Goal: Task Accomplishment & Management: Manage account settings

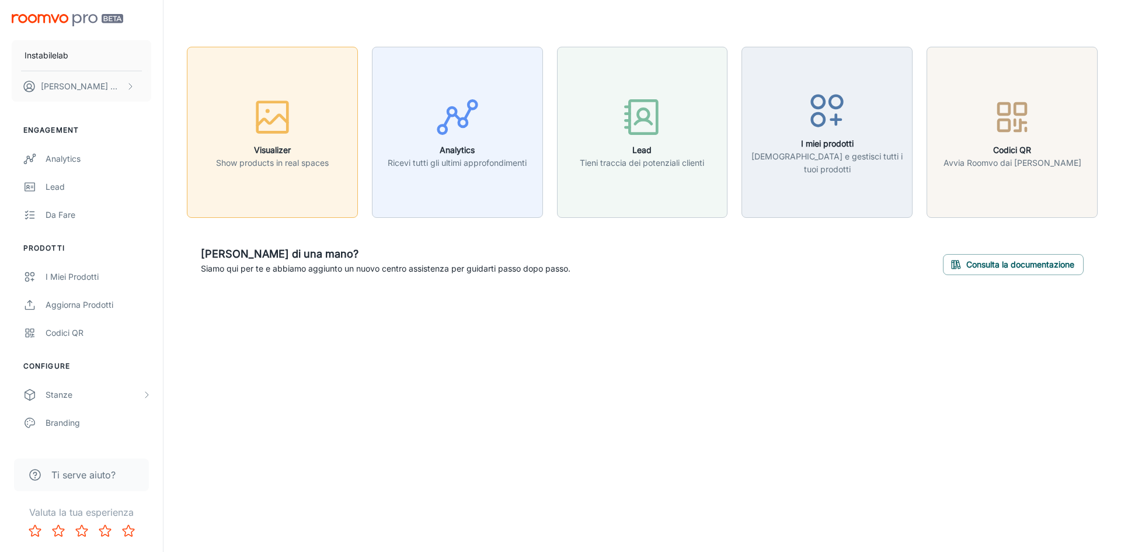
click at [293, 151] on h6 "Visualizer" at bounding box center [272, 150] width 113 height 13
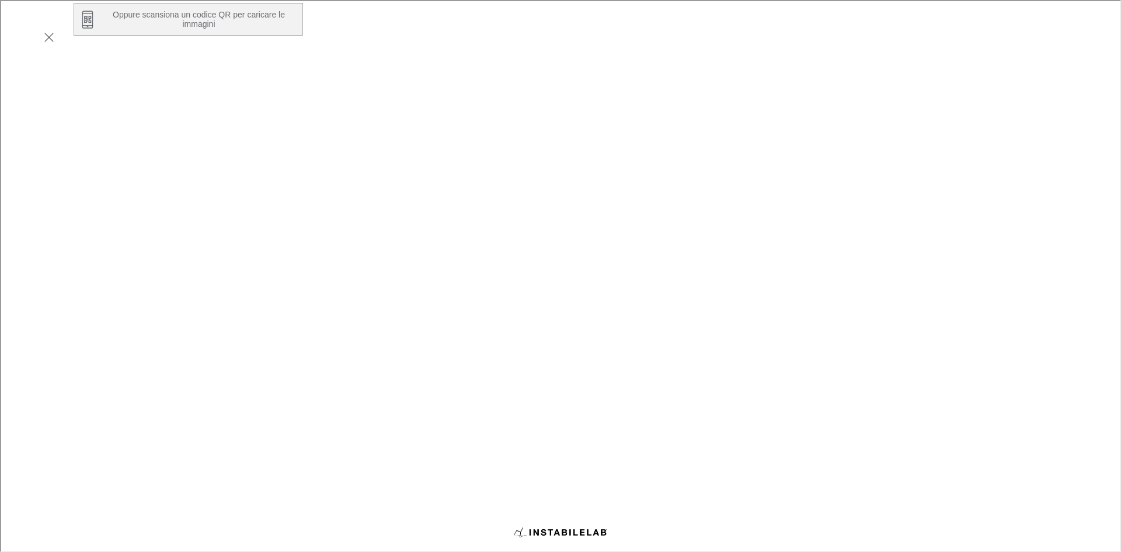
scroll to position [198, 0]
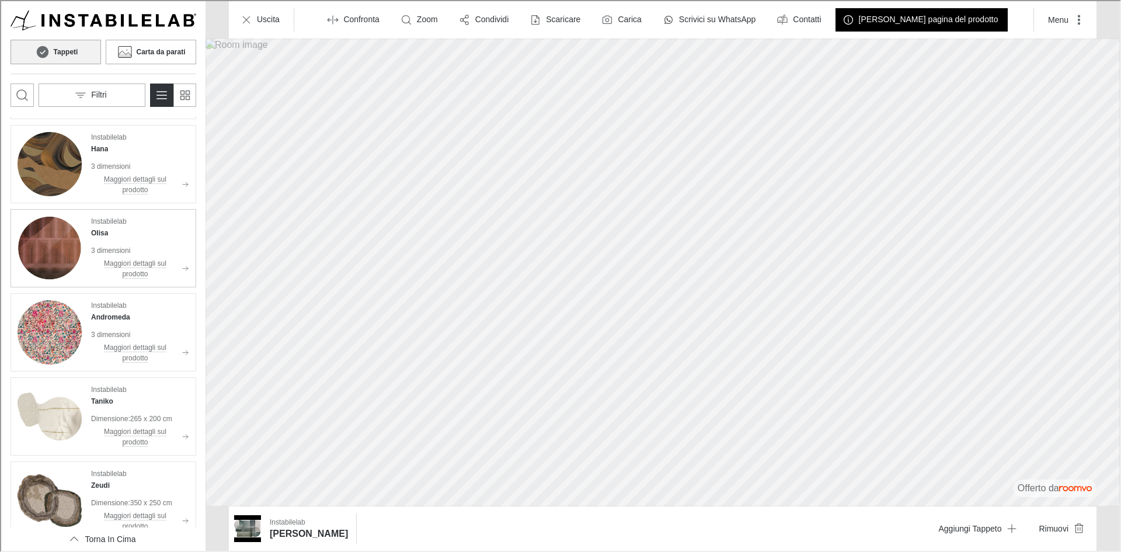
scroll to position [642, 0]
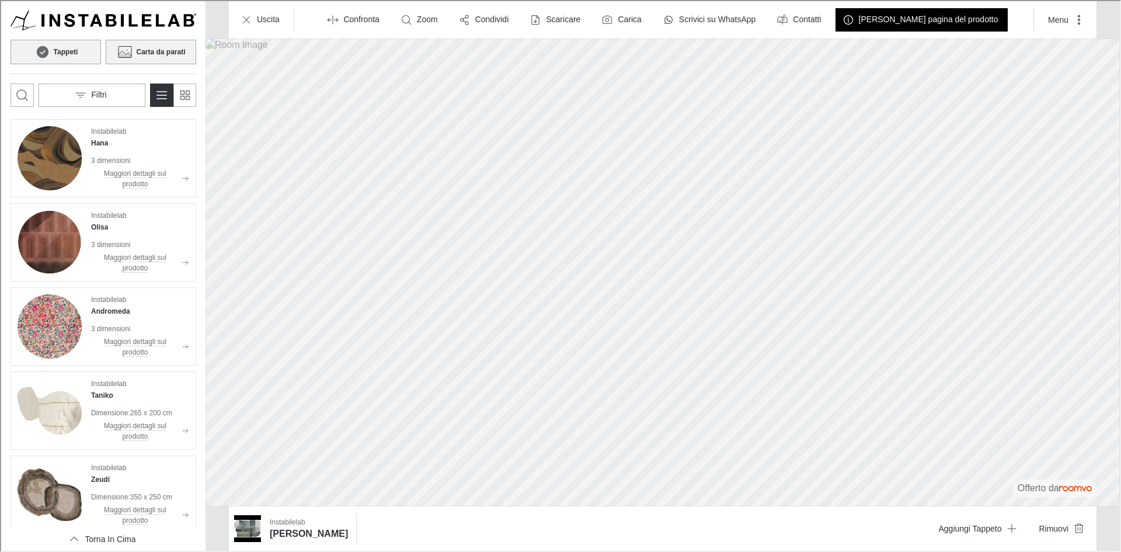
click at [134, 40] on button "Carta da parati" at bounding box center [150, 51] width 90 height 25
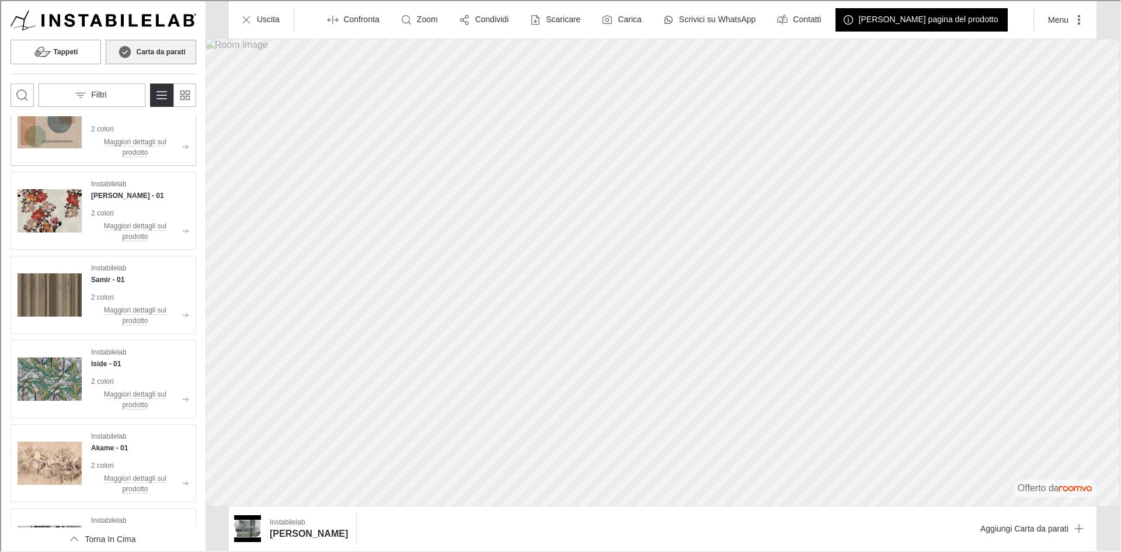
scroll to position [0, 0]
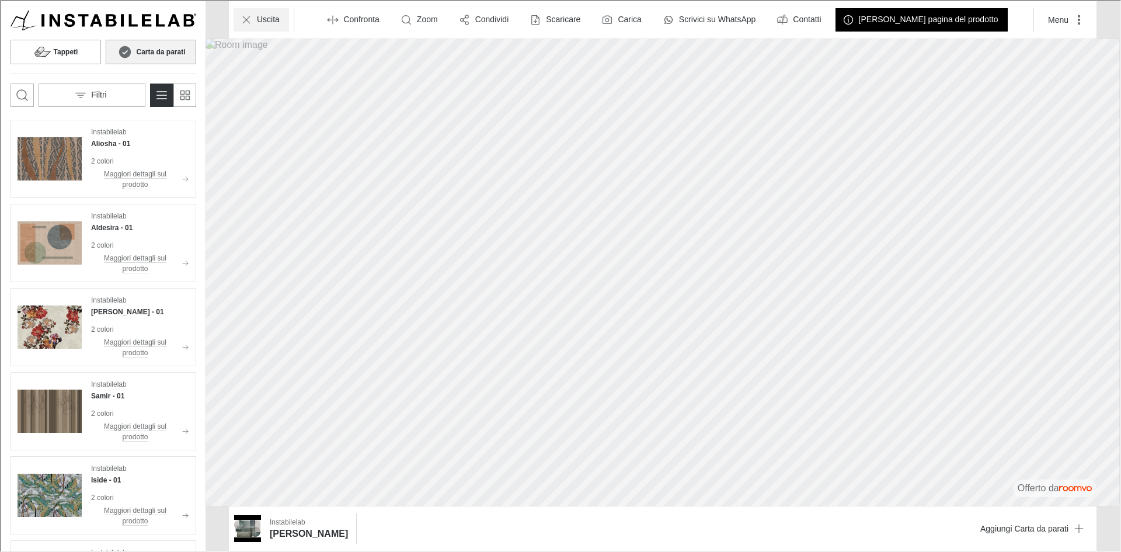
click at [247, 14] on icon "Uscita" at bounding box center [245, 19] width 12 height 12
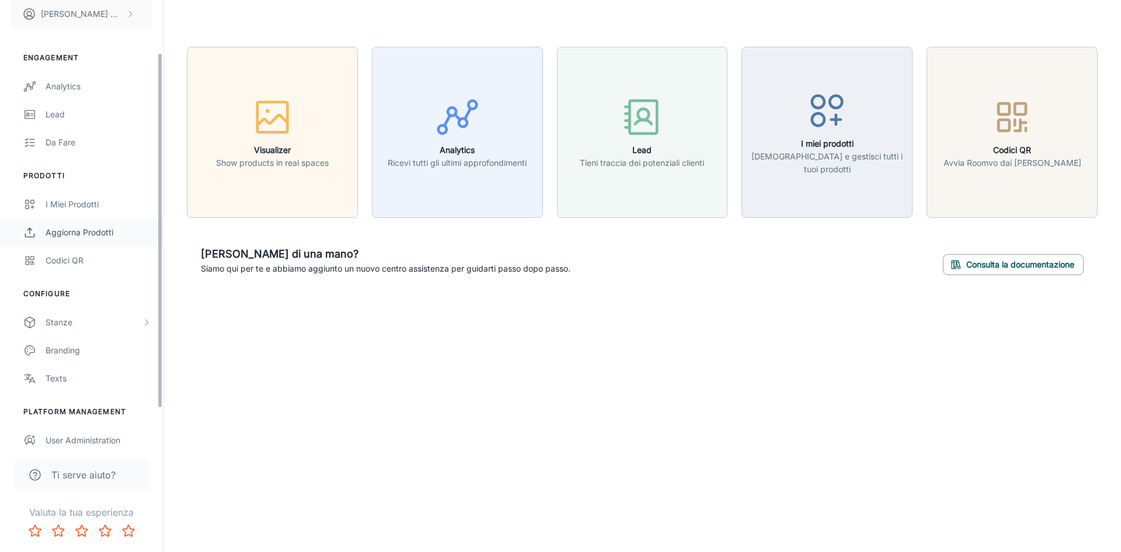
scroll to position [52, 0]
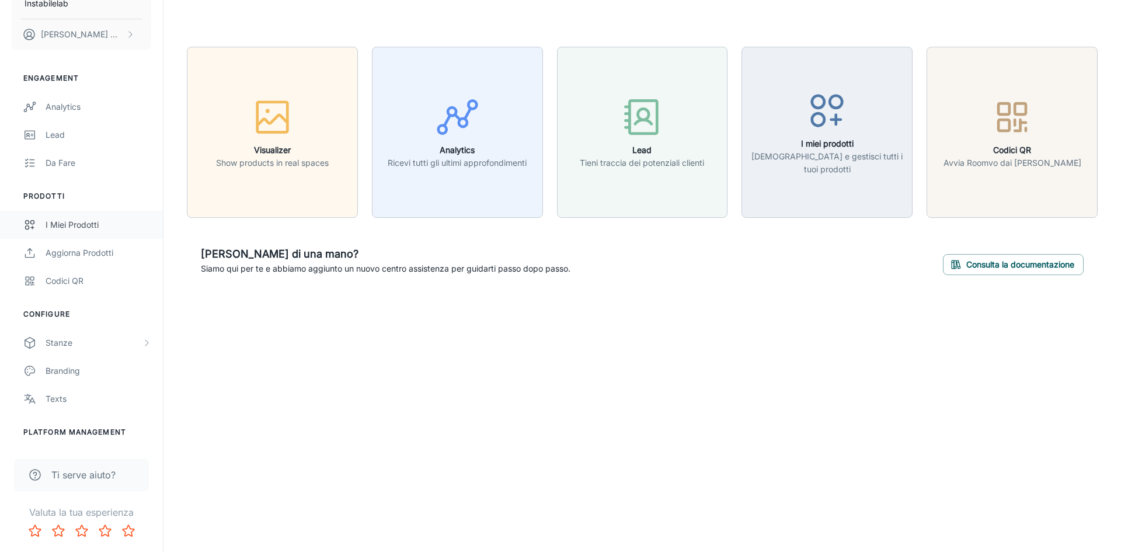
click at [91, 226] on div "I miei prodotti" at bounding box center [99, 224] width 106 height 13
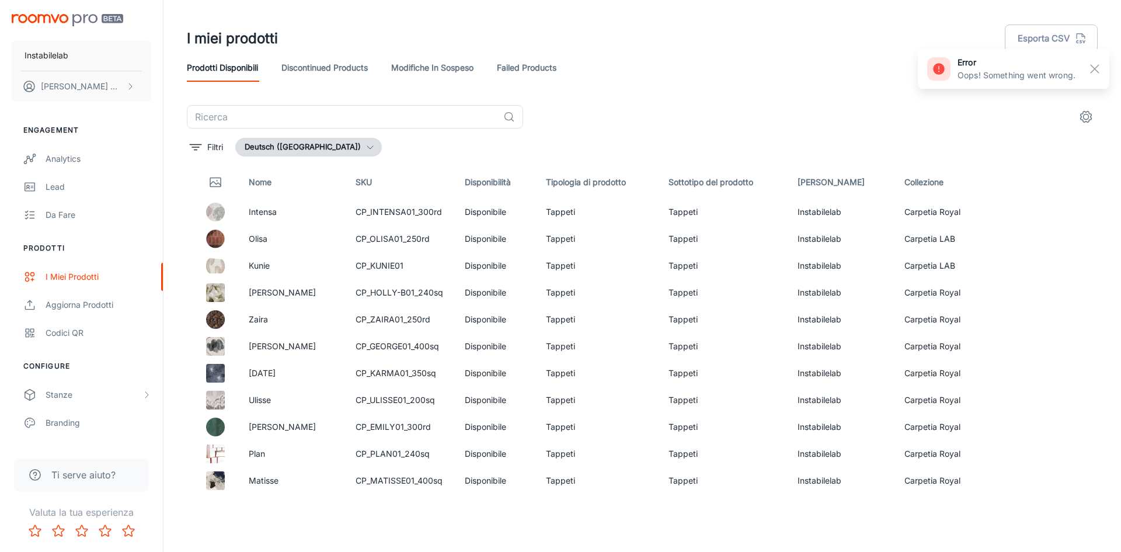
click at [325, 145] on button "Deutsch ([GEOGRAPHIC_DATA])" at bounding box center [308, 147] width 147 height 19
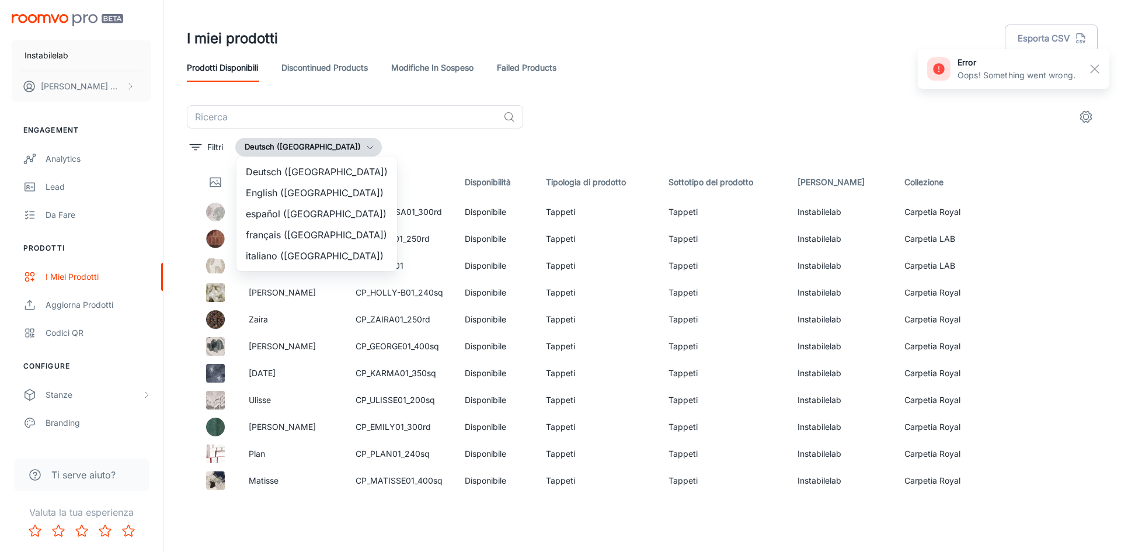
click at [305, 186] on li "English ([GEOGRAPHIC_DATA])" at bounding box center [316, 192] width 161 height 21
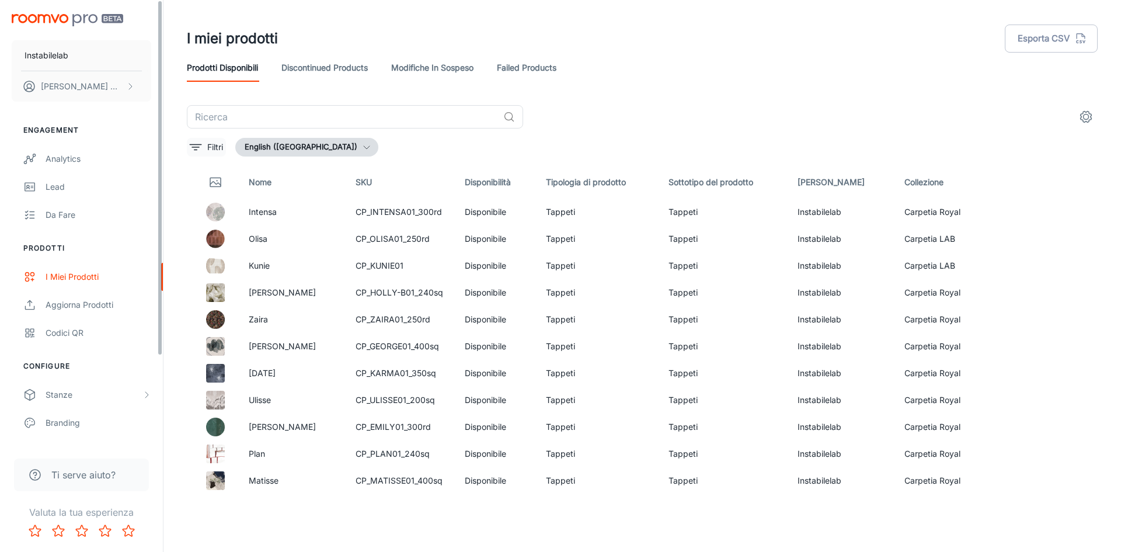
click at [219, 146] on p "Filtri" at bounding box center [215, 147] width 16 height 13
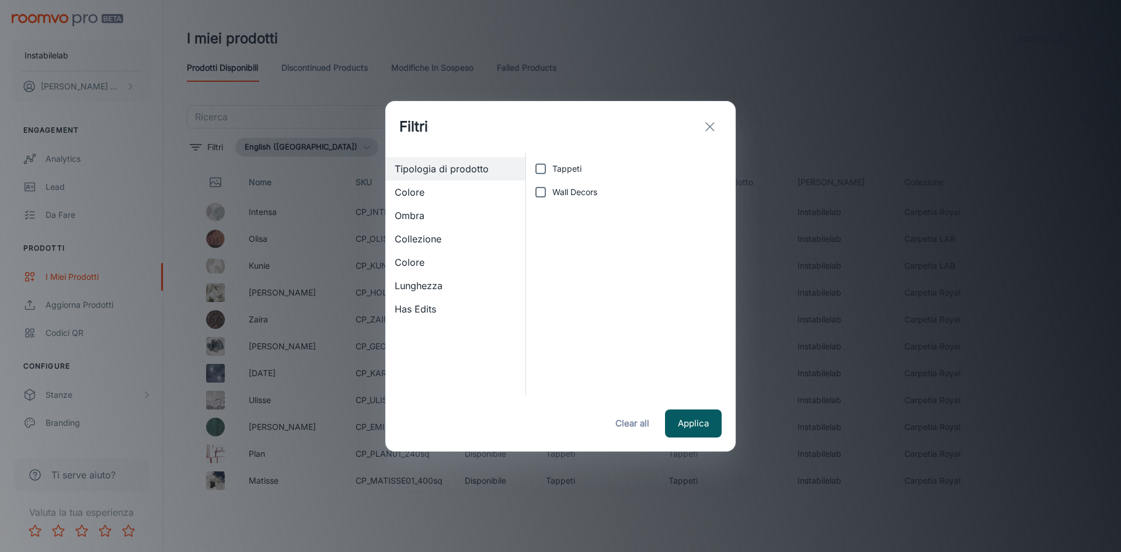
click at [468, 240] on span "Collezione" at bounding box center [455, 239] width 121 height 14
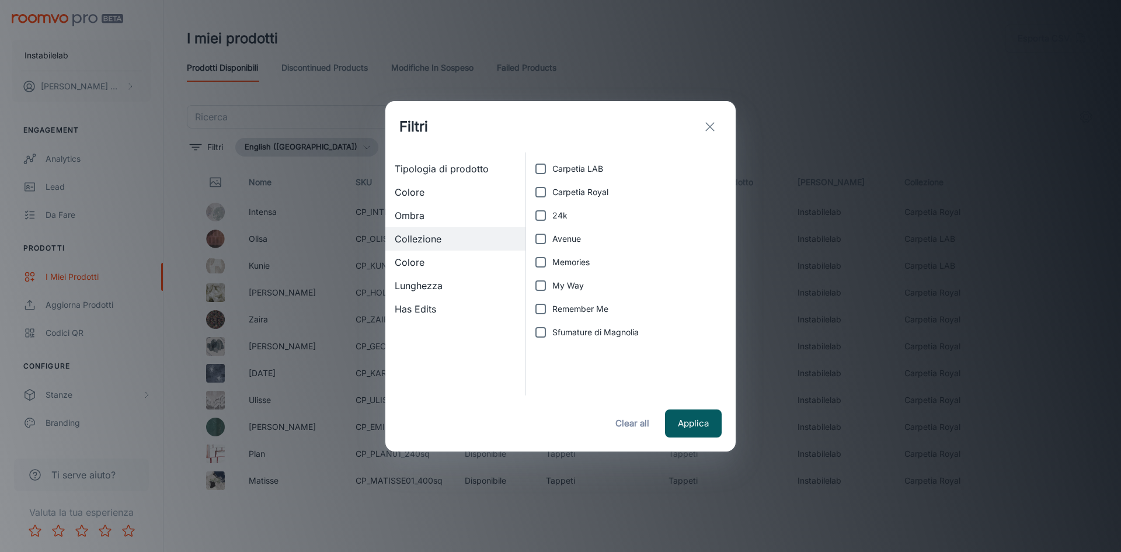
click at [568, 288] on span "My Way" at bounding box center [568, 285] width 32 height 13
click at [552, 288] on input "My Way" at bounding box center [540, 285] width 23 height 23
checkbox input "true"
click at [690, 419] on button "Applica" at bounding box center [693, 423] width 57 height 28
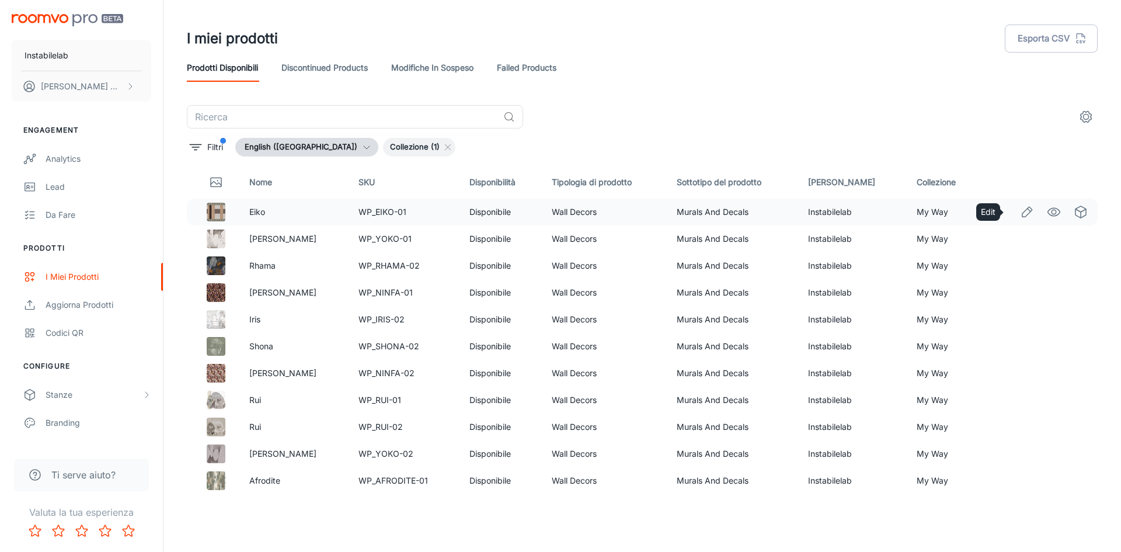
click at [1023, 215] on icon "Edit" at bounding box center [1027, 212] width 14 height 14
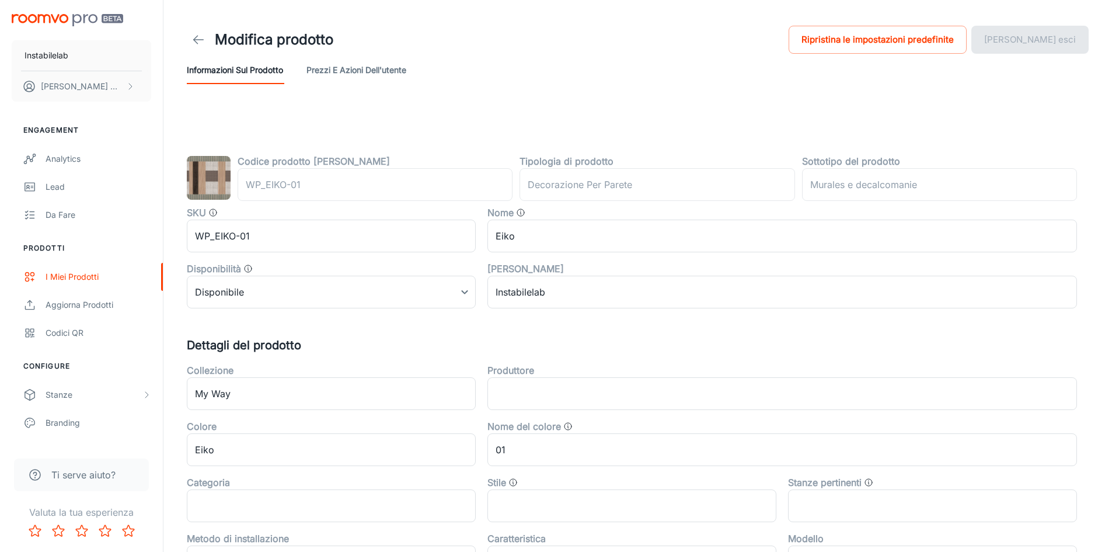
type input "wall decor"
type input "Murals and Decals"
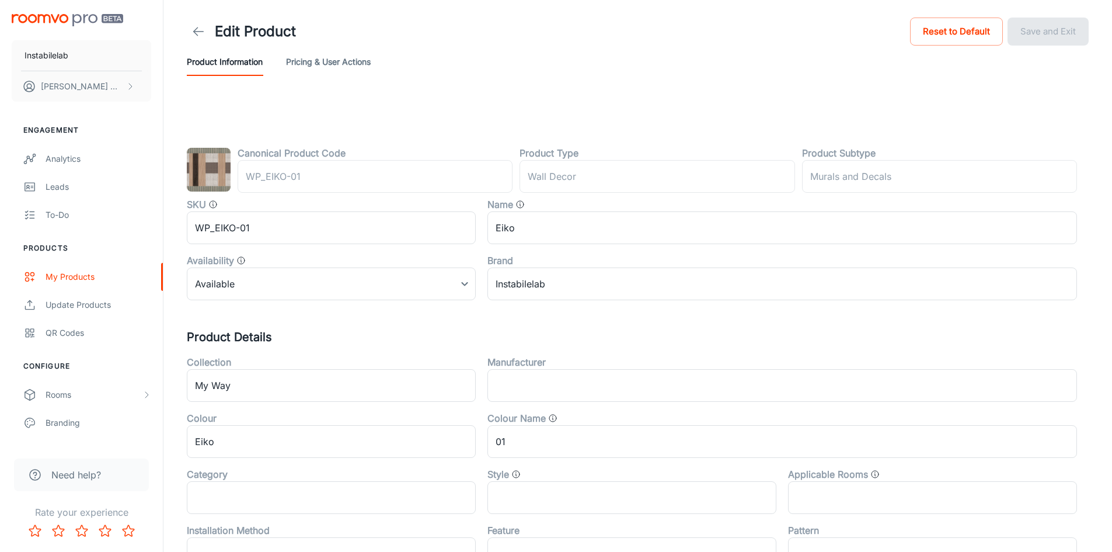
scroll to position [292, 0]
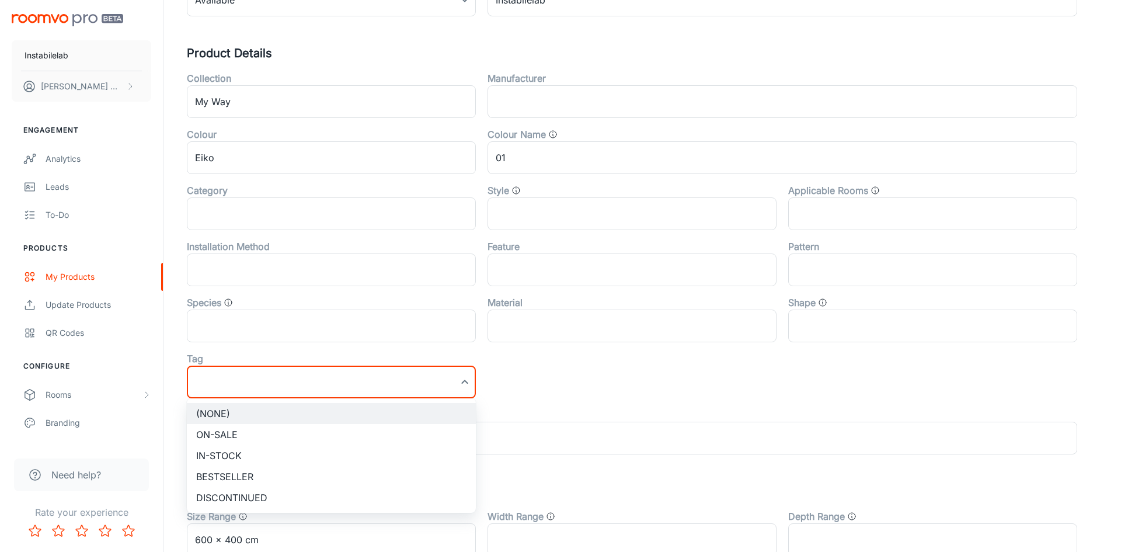
click at [397, 476] on li "Bestseller" at bounding box center [331, 476] width 289 height 21
type input "Bestseller"
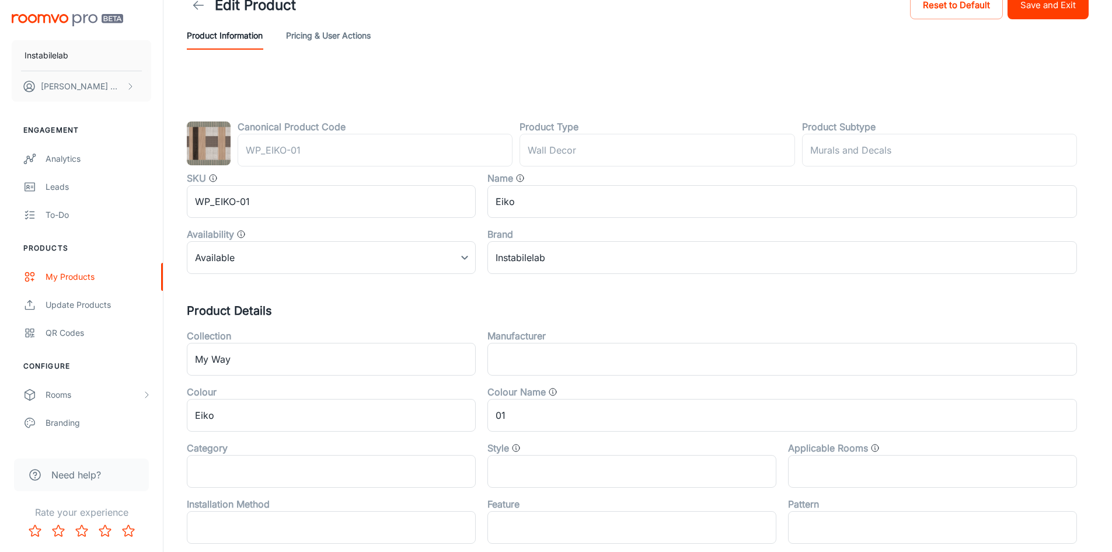
scroll to position [0, 0]
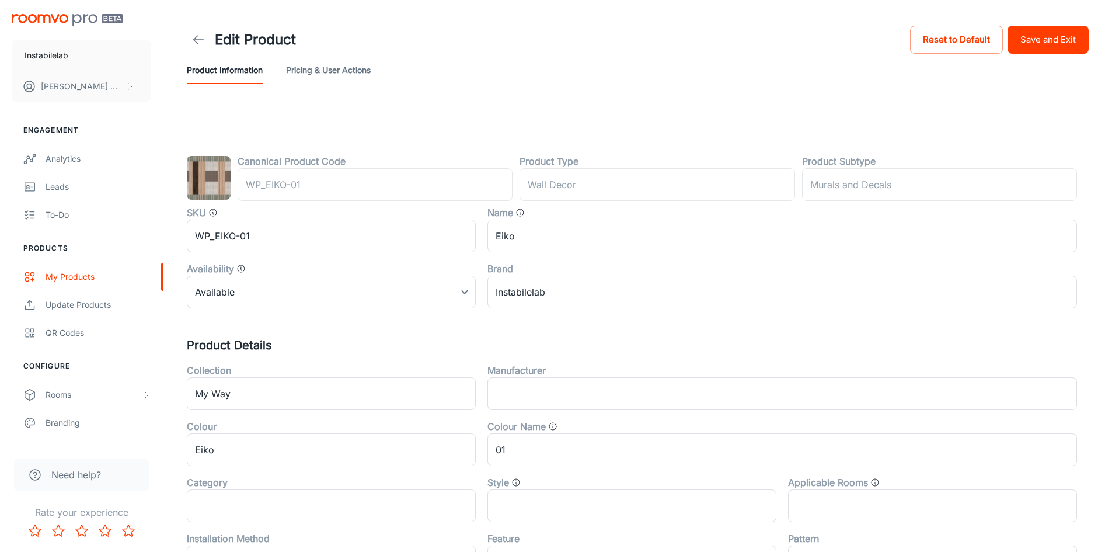
click at [1065, 36] on button "Save and Exit" at bounding box center [1048, 40] width 81 height 28
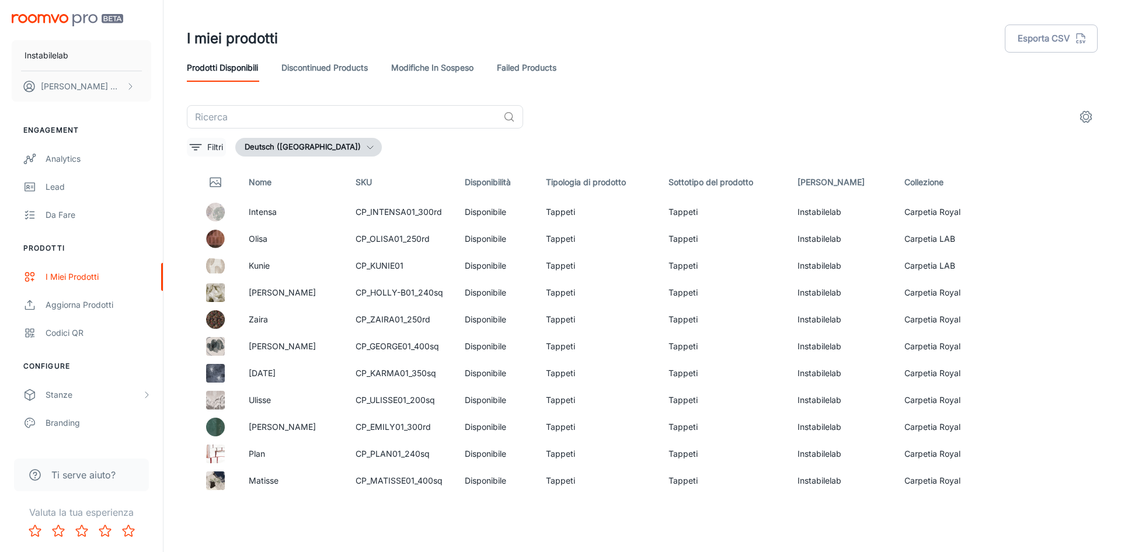
click at [190, 147] on icon "filter" at bounding box center [196, 147] width 14 height 14
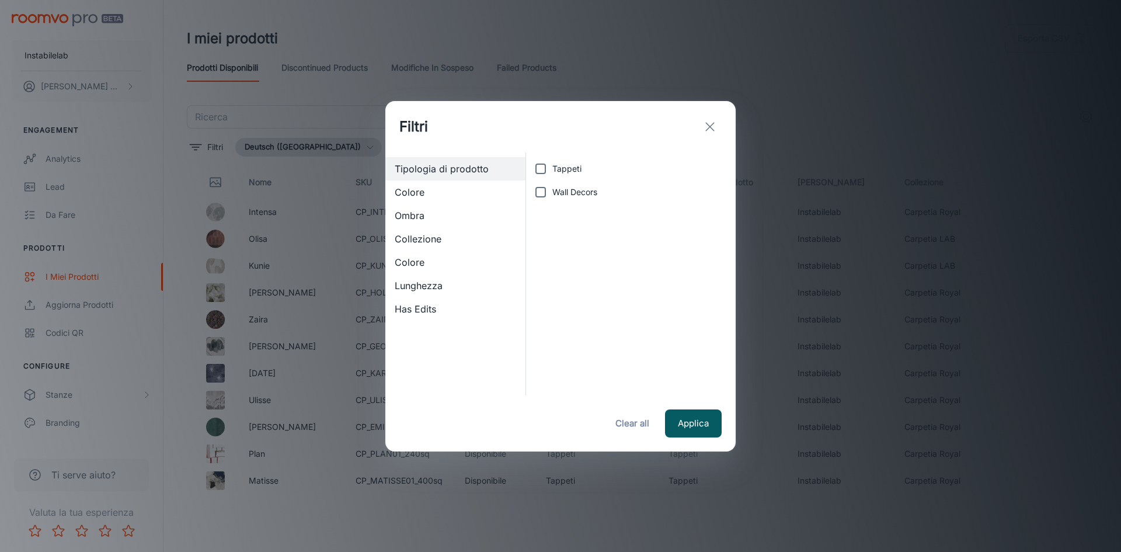
click at [416, 241] on span "Collezione" at bounding box center [455, 239] width 121 height 14
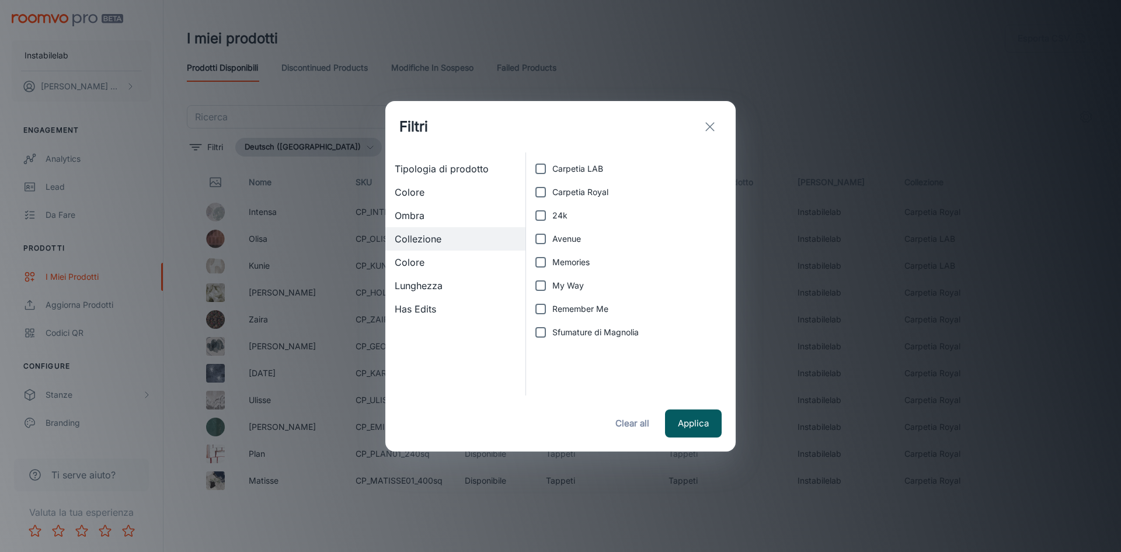
click at [570, 290] on span "My Way" at bounding box center [568, 285] width 32 height 13
click at [552, 290] on input "My Way" at bounding box center [540, 285] width 23 height 23
checkbox input "true"
click at [688, 420] on button "Applica" at bounding box center [693, 423] width 57 height 28
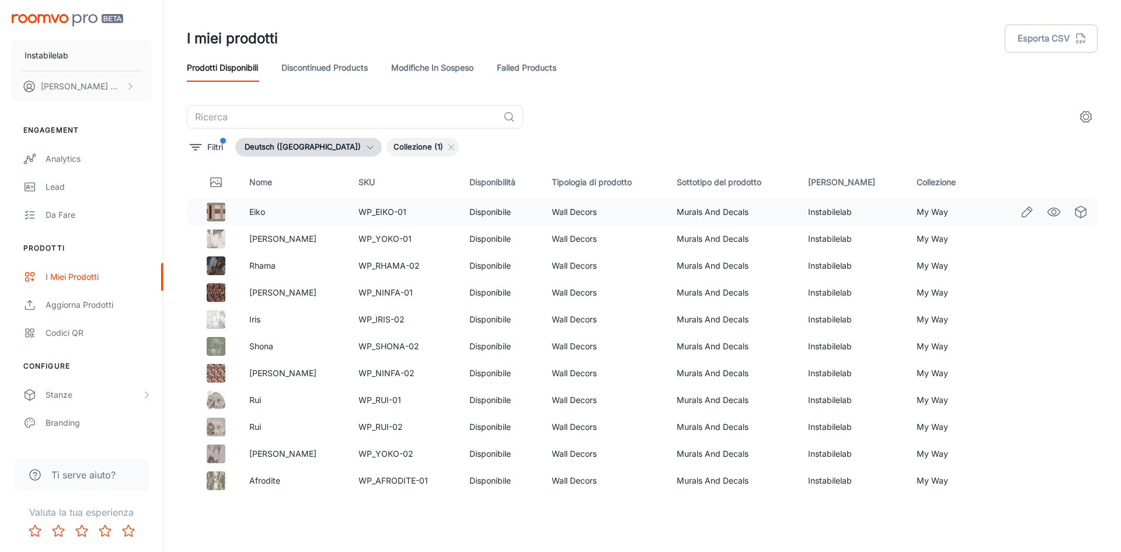
click at [1007, 215] on div at bounding box center [1050, 212] width 109 height 20
click at [1023, 215] on icon "Edit" at bounding box center [1027, 212] width 14 height 14
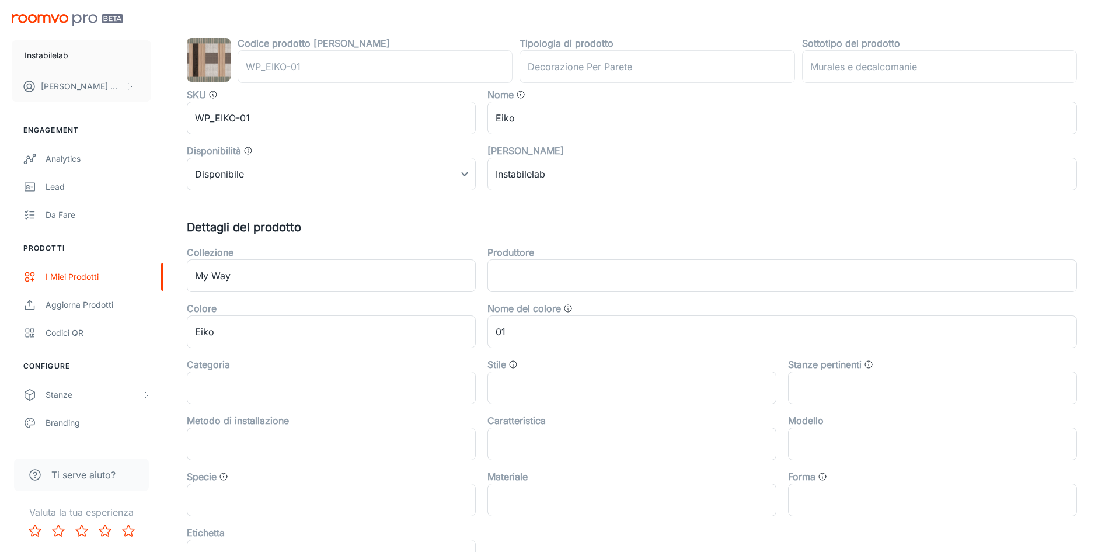
type input "Wanddekoration"
type input "Wandbilder und Abziehbilder"
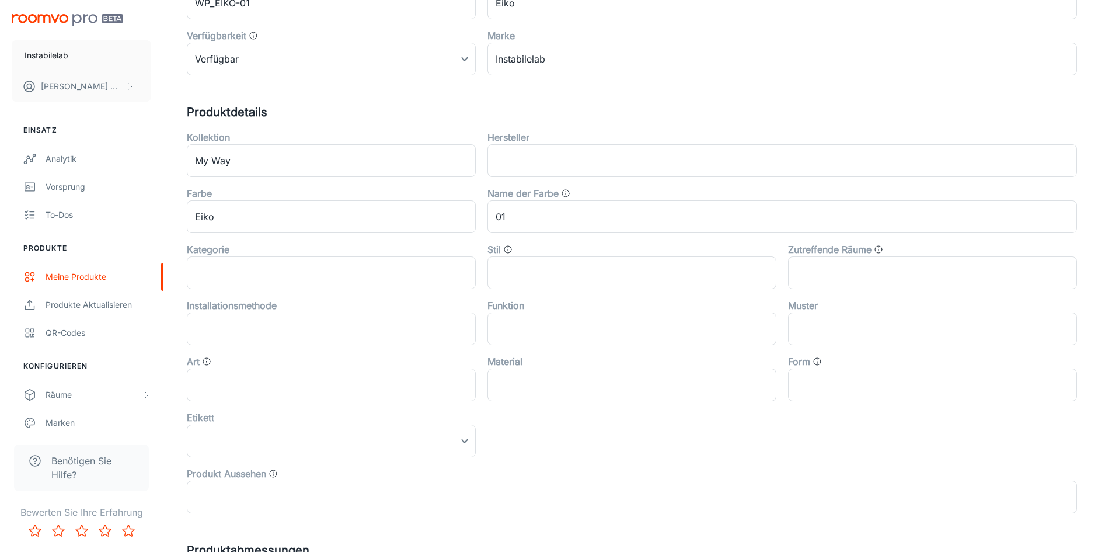
scroll to position [234, 0]
click at [371, 318] on body "Instabilelab [PERSON_NAME] Einsatz Analytik Vorsprung To-dos Produkte Meine Pro…" at bounding box center [556, 42] width 1112 height 552
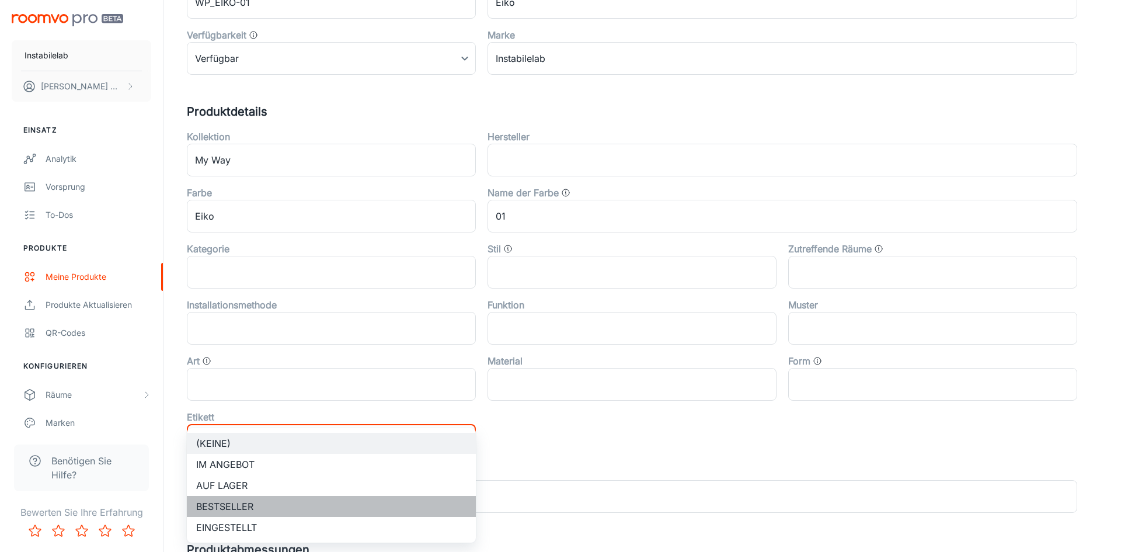
click at [355, 507] on li "Bestseller" at bounding box center [331, 506] width 289 height 21
type input "Bestseller"
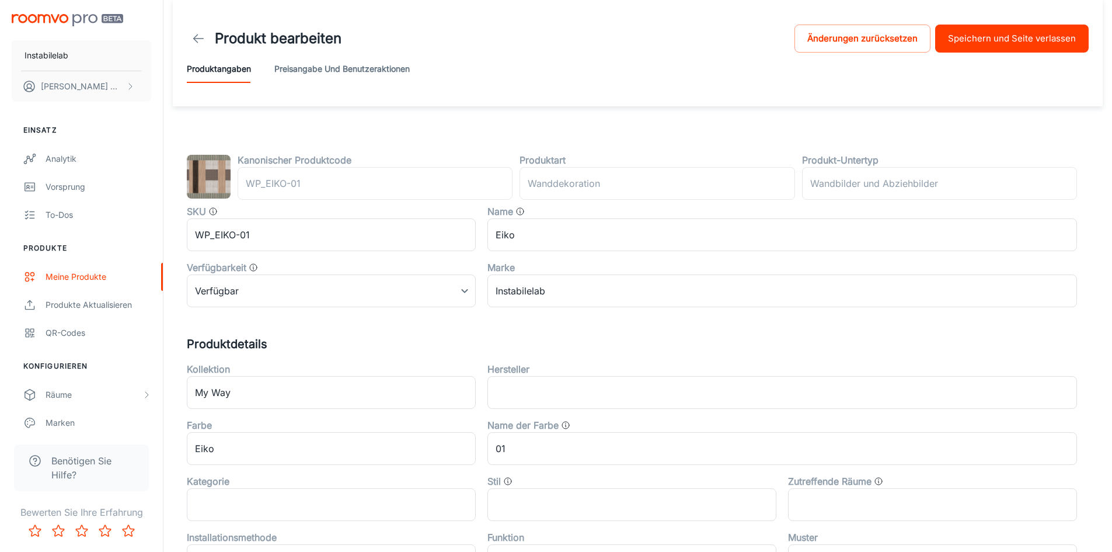
scroll to position [0, 0]
click at [1008, 41] on button "Speichern und Seite verlassen" at bounding box center [1012, 40] width 154 height 28
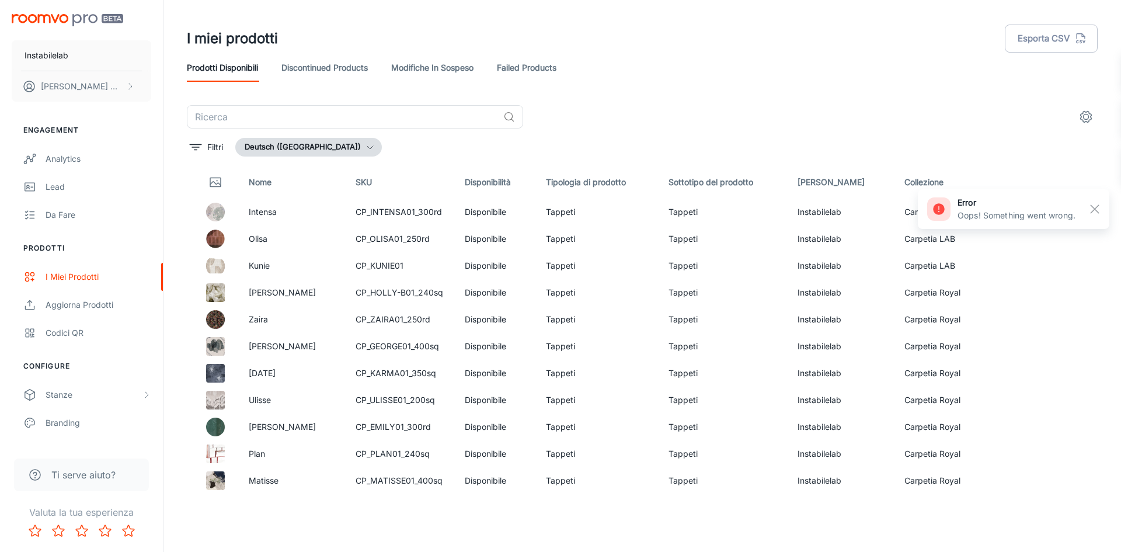
click at [722, 96] on header "I miei prodotti Esporta CSV Prodotti disponibili Discontinued Products Modifich…" at bounding box center [642, 52] width 939 height 105
click at [1020, 236] on icon "Edit" at bounding box center [1027, 239] width 14 height 14
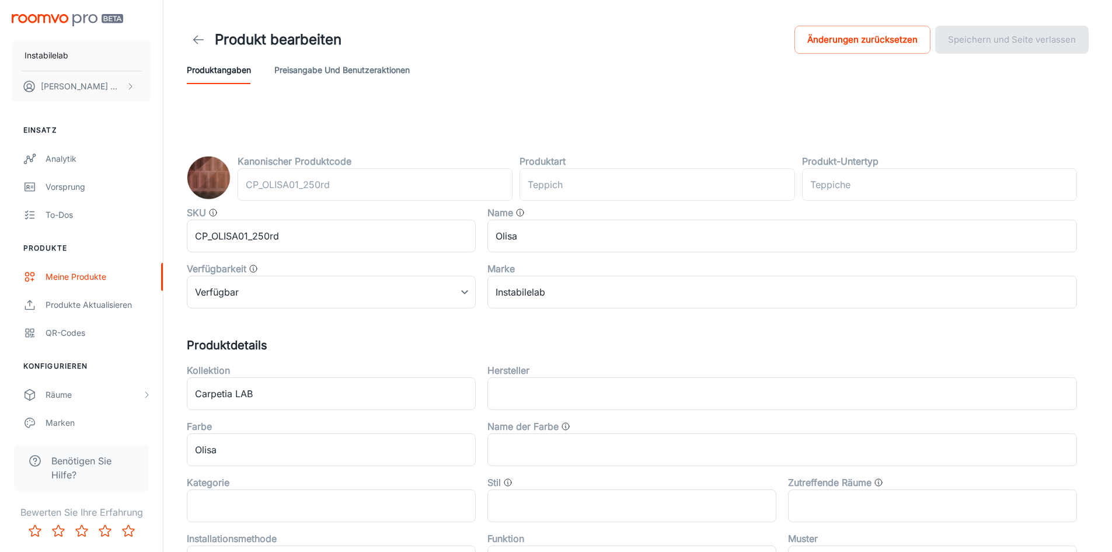
click at [201, 40] on line at bounding box center [199, 40] width 10 height 0
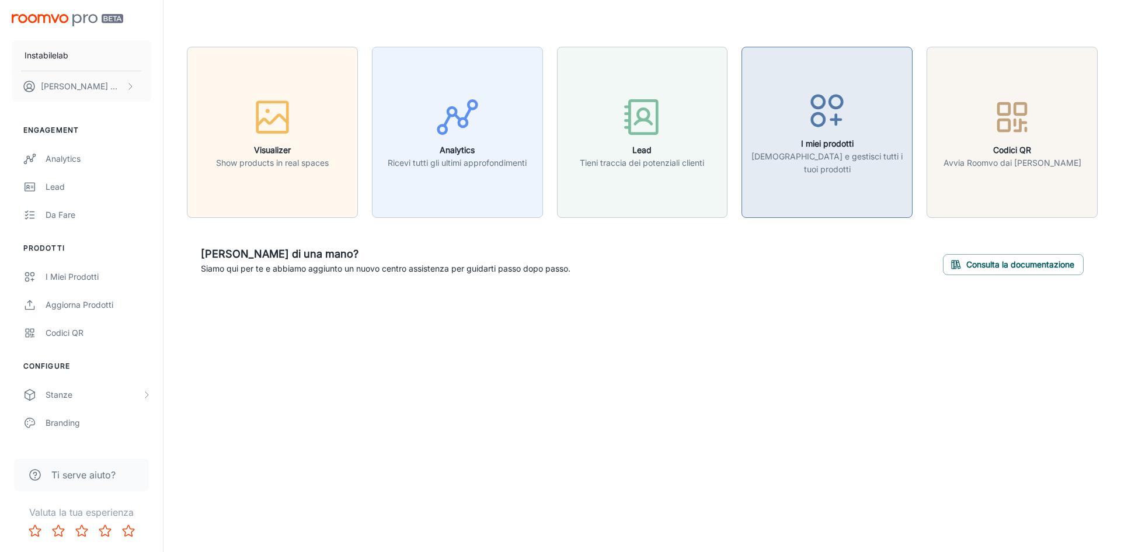
click at [824, 133] on icon "button" at bounding box center [827, 111] width 44 height 44
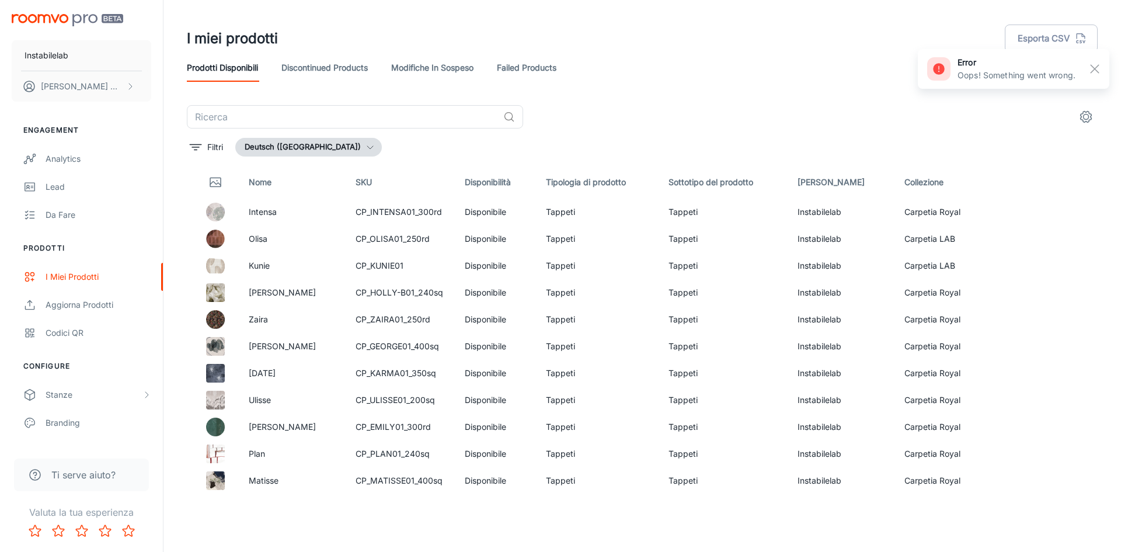
click at [318, 152] on button "Deutsch ([GEOGRAPHIC_DATA])" at bounding box center [308, 147] width 147 height 19
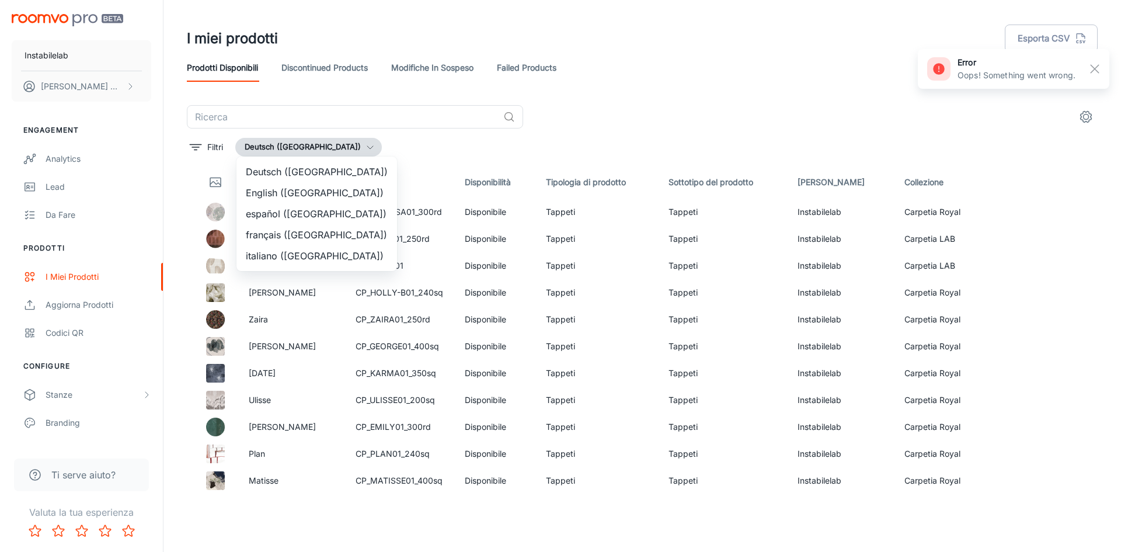
drag, startPoint x: 321, startPoint y: 194, endPoint x: 619, endPoint y: 165, distance: 299.2
click at [322, 194] on li "English ([GEOGRAPHIC_DATA])" at bounding box center [316, 192] width 161 height 21
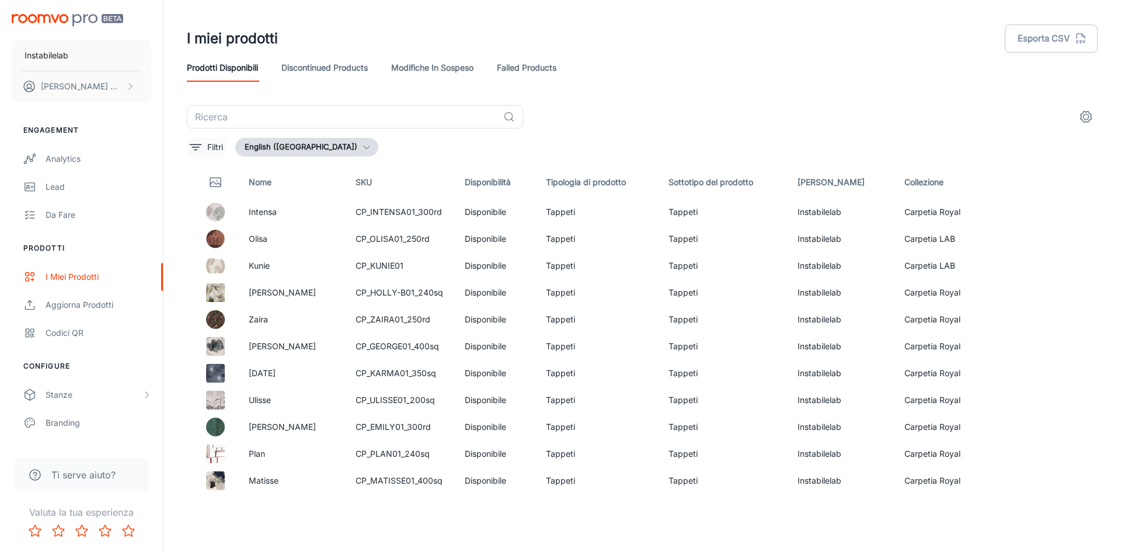
click at [207, 144] on p "Filtri" at bounding box center [215, 147] width 16 height 13
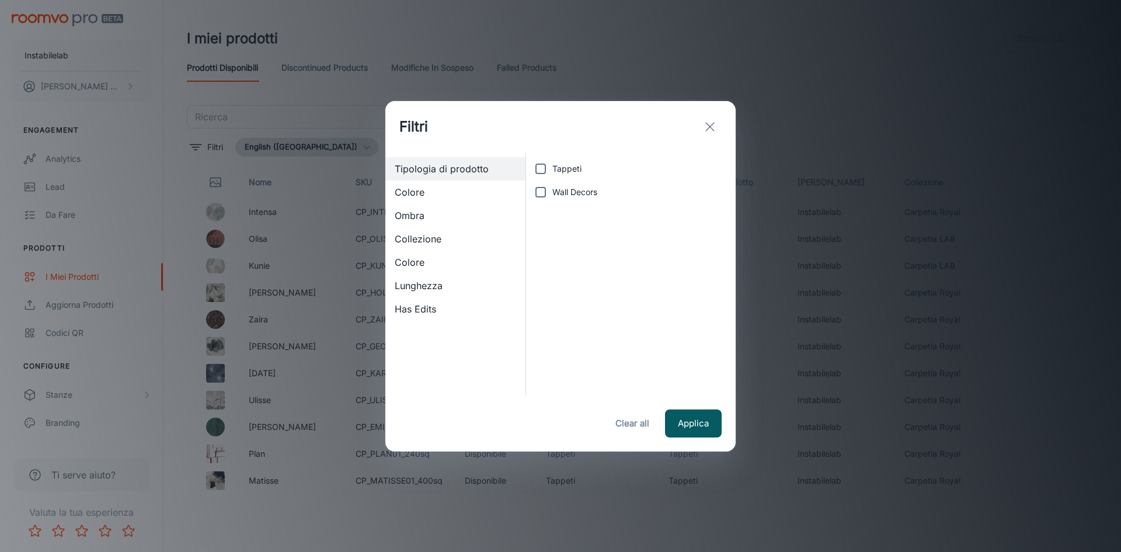
click at [445, 240] on span "Collezione" at bounding box center [455, 239] width 121 height 14
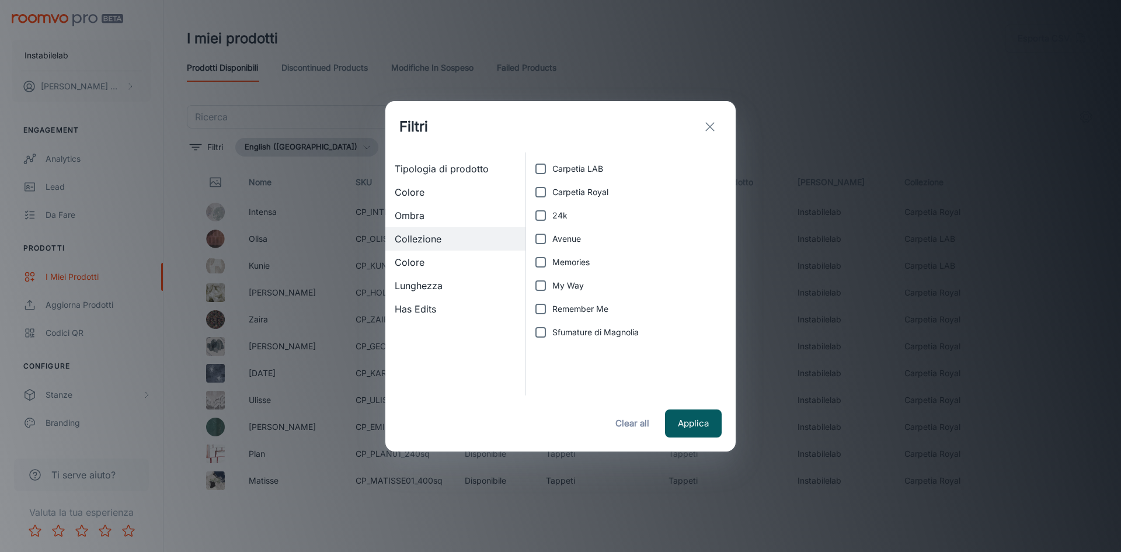
click at [561, 281] on span "My Way" at bounding box center [568, 285] width 32 height 13
click at [552, 281] on input "My Way" at bounding box center [540, 285] width 23 height 23
checkbox input "true"
click at [672, 412] on button "Applica" at bounding box center [693, 423] width 57 height 28
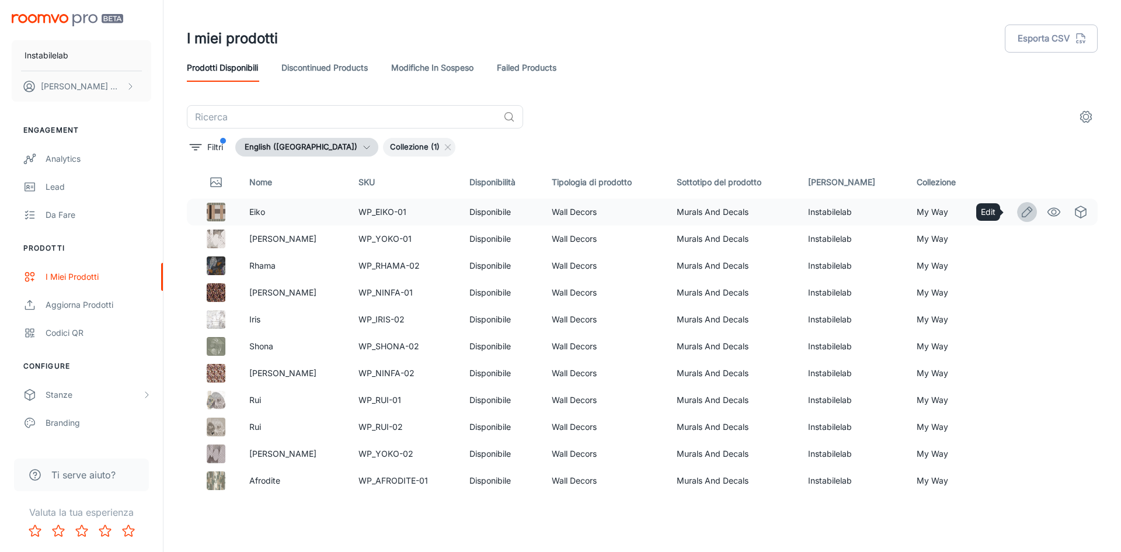
click at [1028, 210] on line "Edit" at bounding box center [1029, 209] width 3 height 3
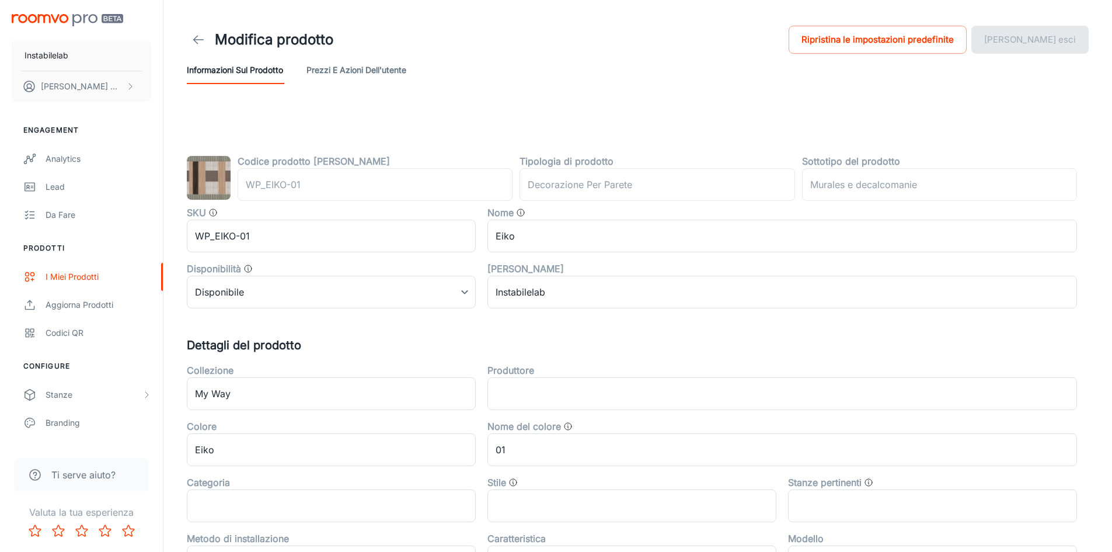
type input "wall decor"
type input "Murals and Decals"
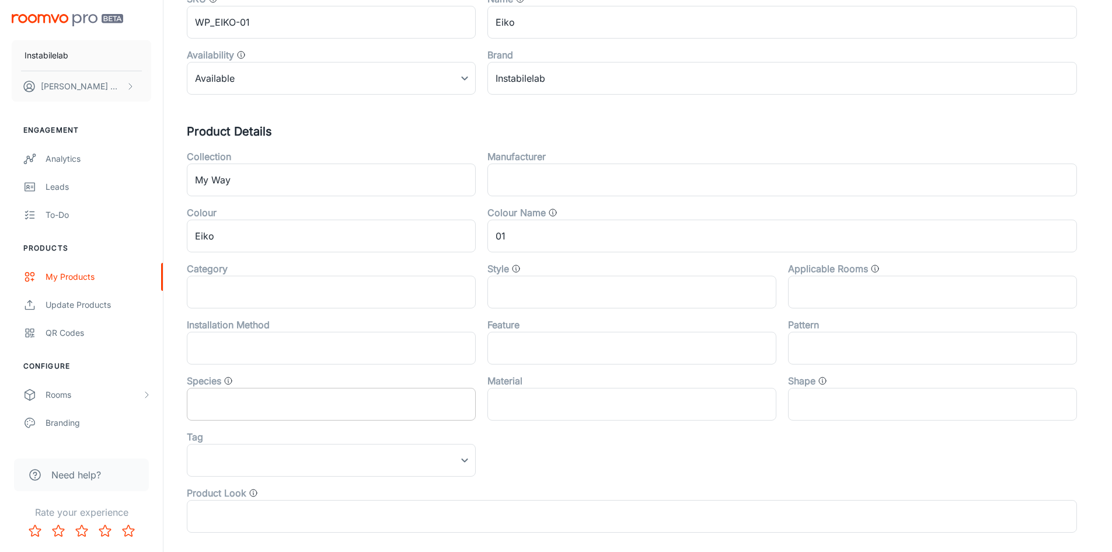
scroll to position [234, 0]
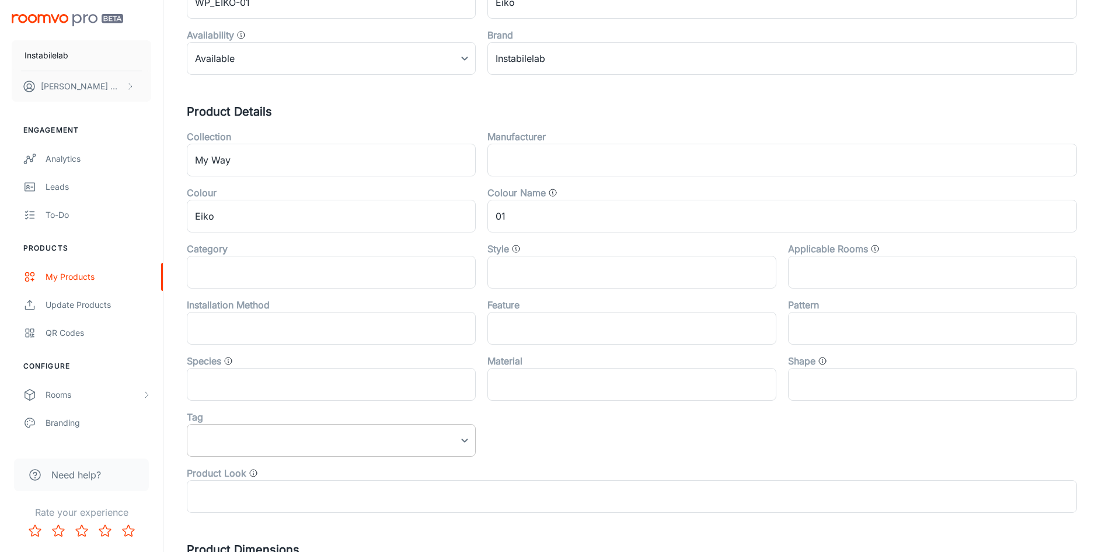
click at [364, 318] on body "Instabilelab [PERSON_NAME] Engagement Analytics Leads To-do Products My Product…" at bounding box center [556, 42] width 1112 height 552
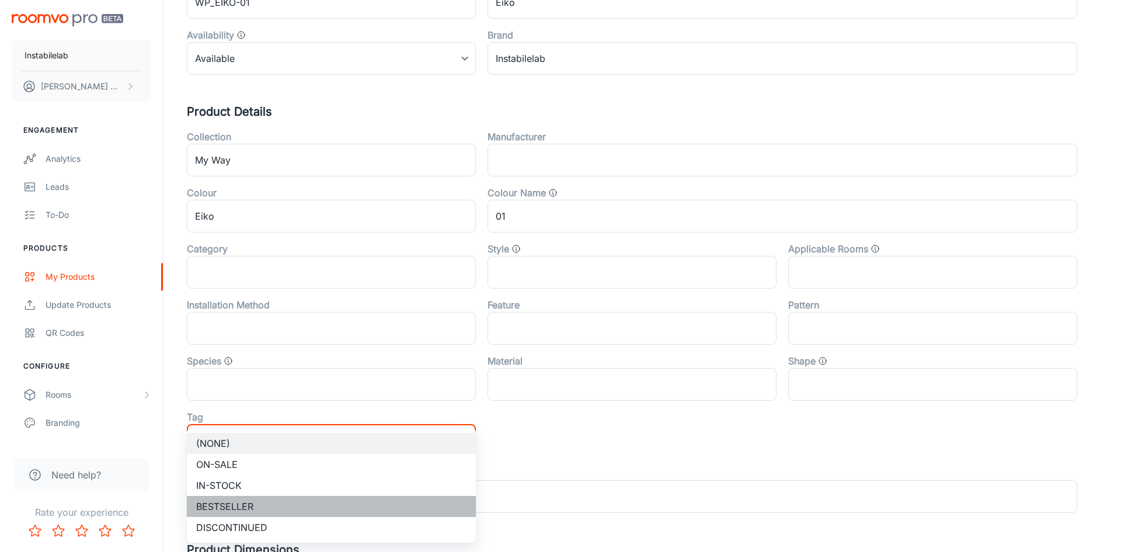
click at [331, 513] on li "Bestseller" at bounding box center [331, 506] width 289 height 21
type input "Bestseller"
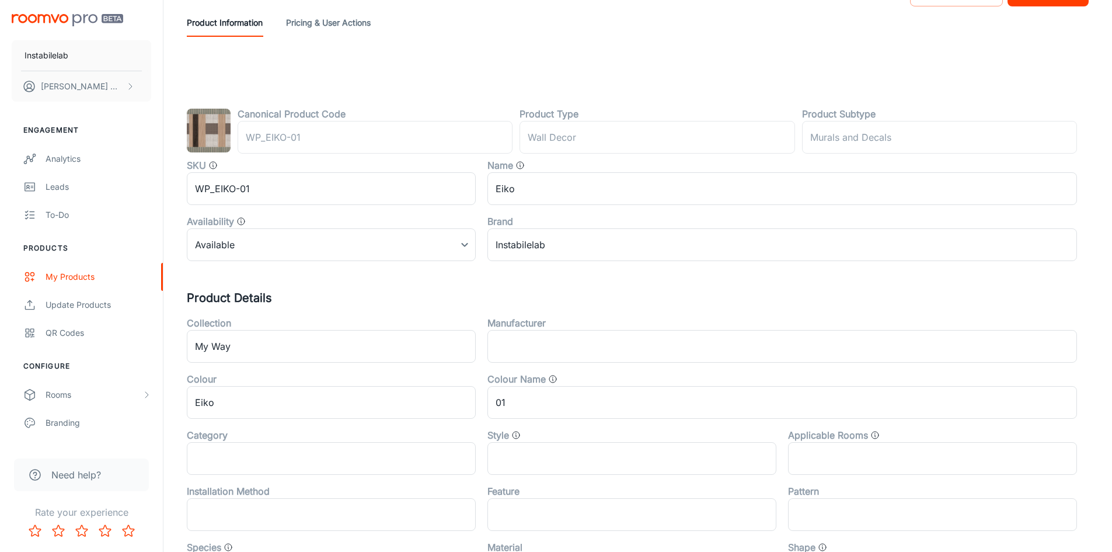
scroll to position [0, 0]
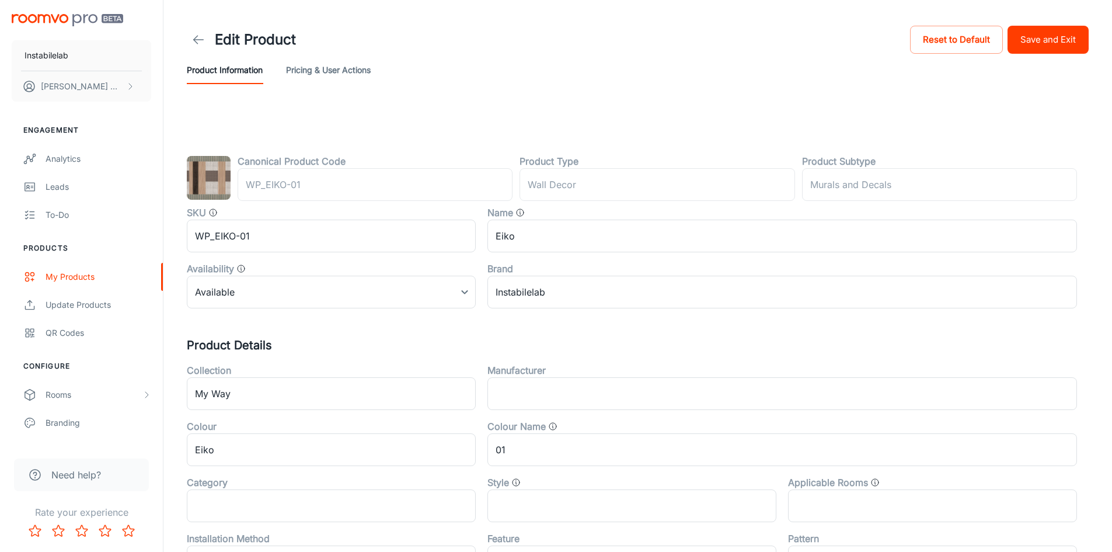
click at [1060, 41] on button "Save and Exit" at bounding box center [1048, 40] width 81 height 28
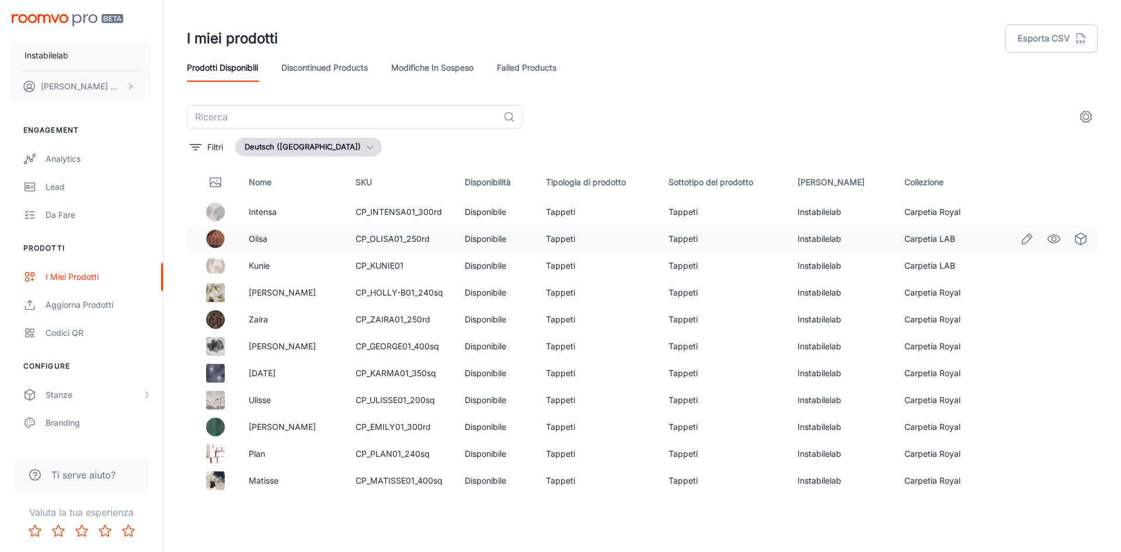
click at [1020, 235] on icon "Edit" at bounding box center [1027, 239] width 14 height 14
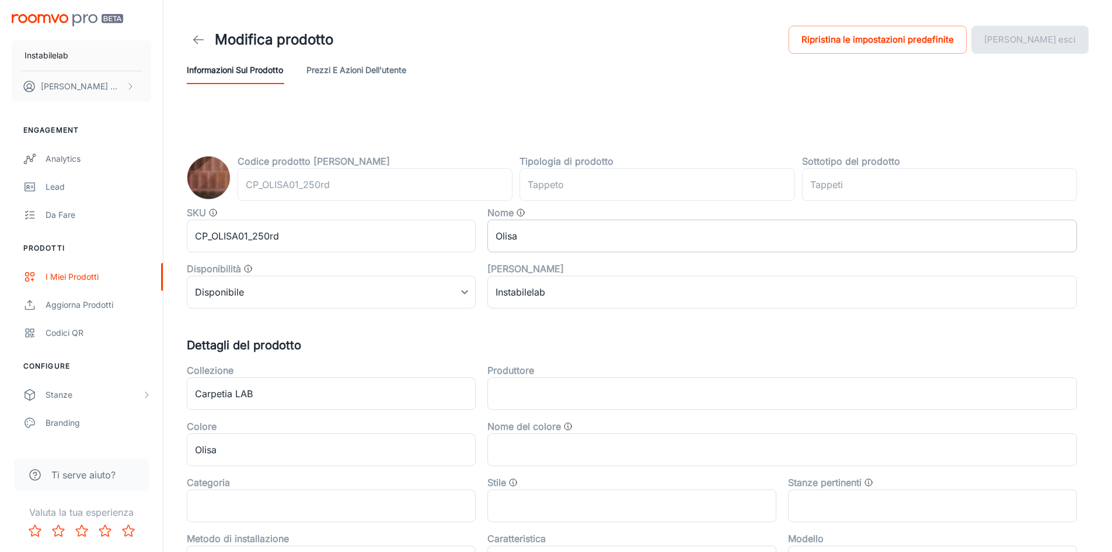
type input "Teppich"
type input "Teppiche"
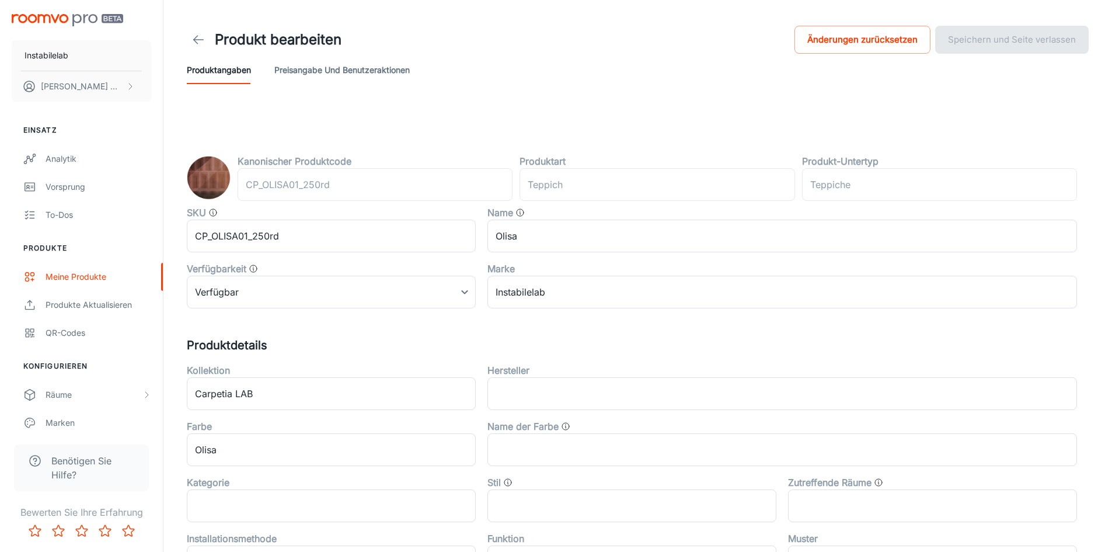
click at [197, 43] on polyline at bounding box center [196, 40] width 4 height 8
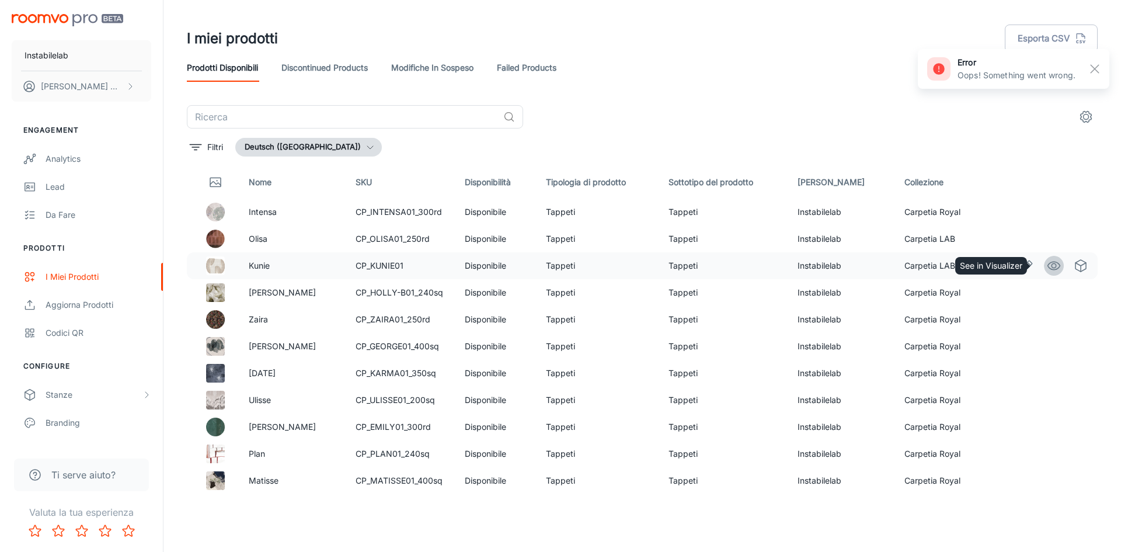
click at [1048, 267] on icon "See in Visualizer" at bounding box center [1054, 266] width 14 height 14
